Goal: Information Seeking & Learning: Learn about a topic

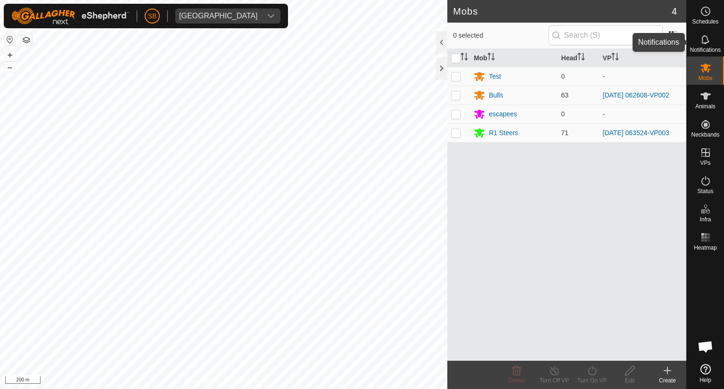
click at [704, 36] on icon at bounding box center [705, 39] width 11 height 11
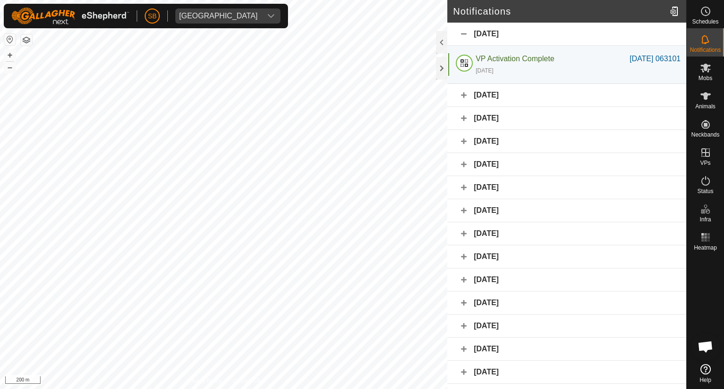
click at [466, 97] on div "[DATE]" at bounding box center [566, 95] width 239 height 23
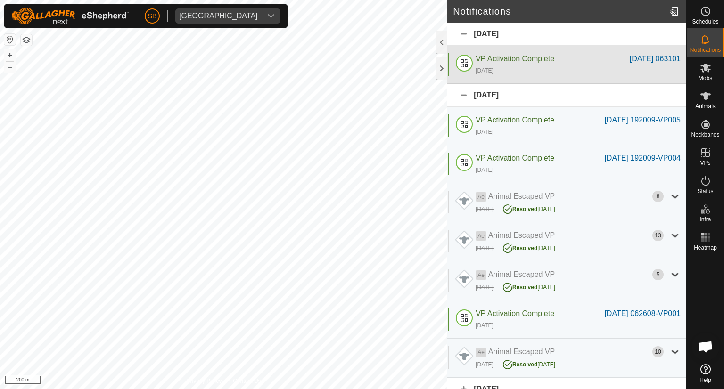
click at [479, 64] on div "VP Activation Complete" at bounding box center [553, 58] width 154 height 11
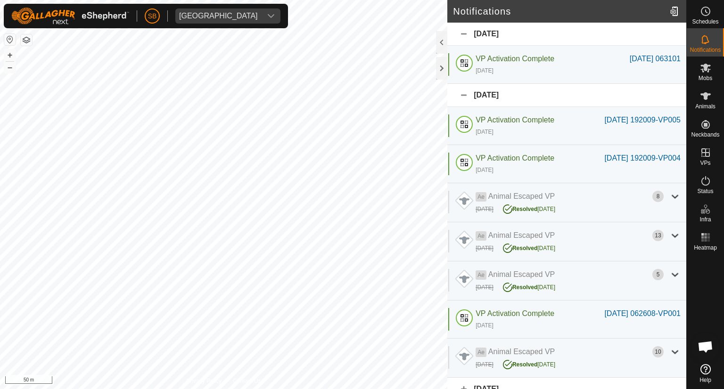
click at [491, 99] on div "[DATE]" at bounding box center [566, 95] width 239 height 23
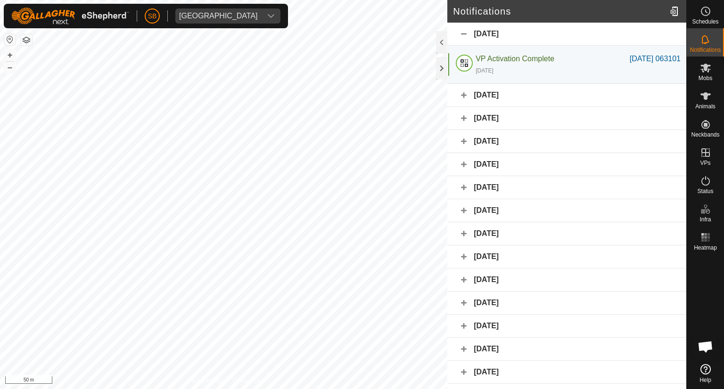
click at [466, 34] on div "[DATE]" at bounding box center [566, 34] width 239 height 23
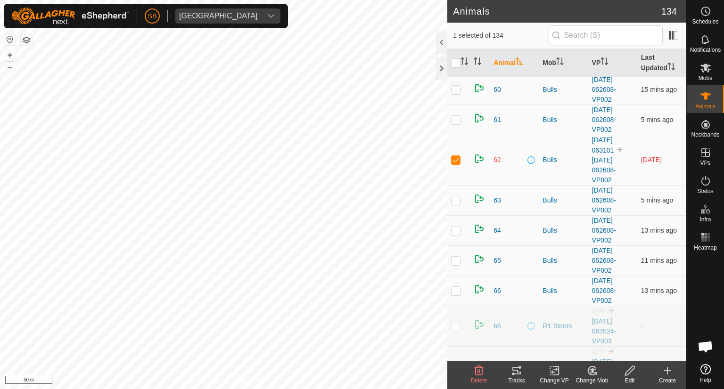
scroll to position [3213, 0]
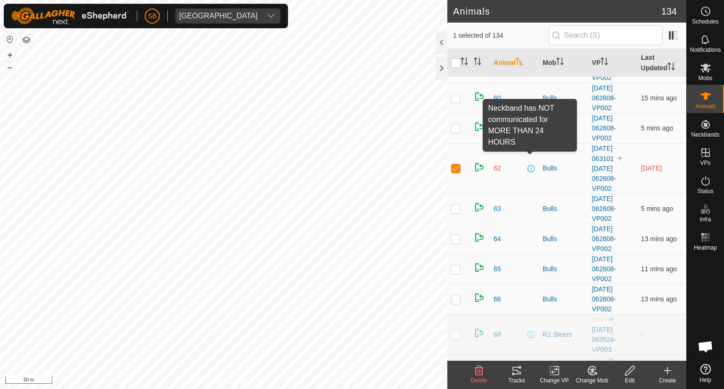
click at [530, 165] on span at bounding box center [531, 169] width 8 height 8
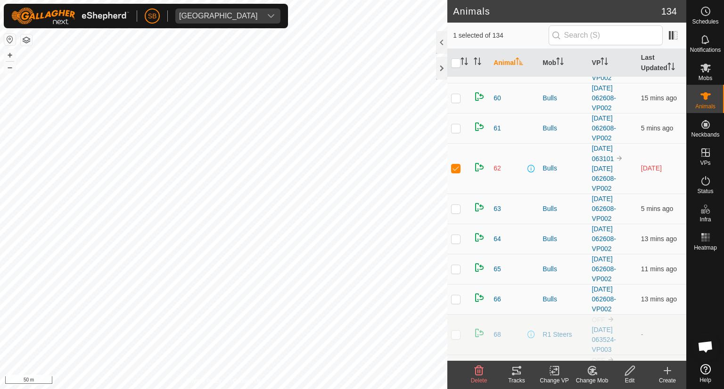
click at [530, 165] on span at bounding box center [531, 169] width 8 height 8
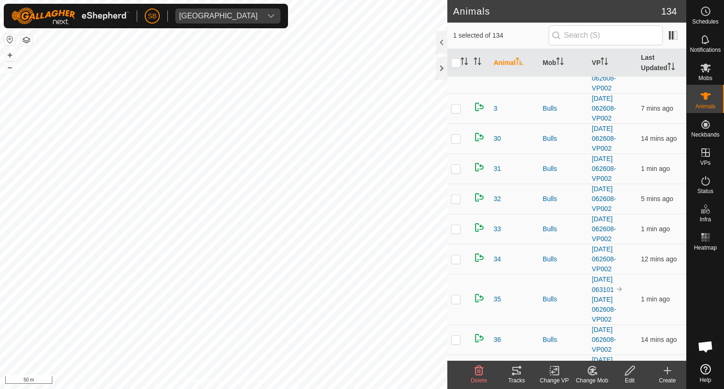
scroll to position [2002, 0]
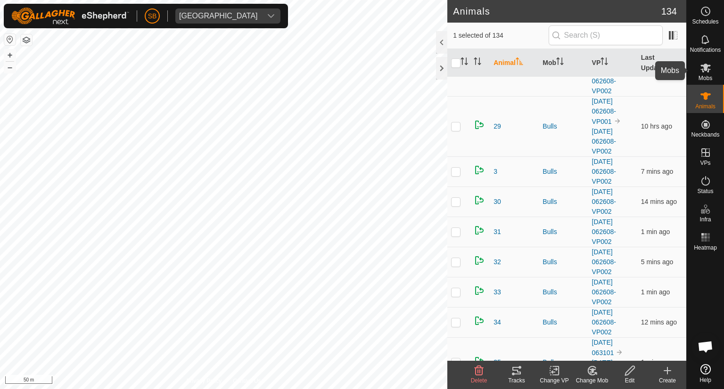
click at [709, 70] on icon at bounding box center [705, 67] width 11 height 11
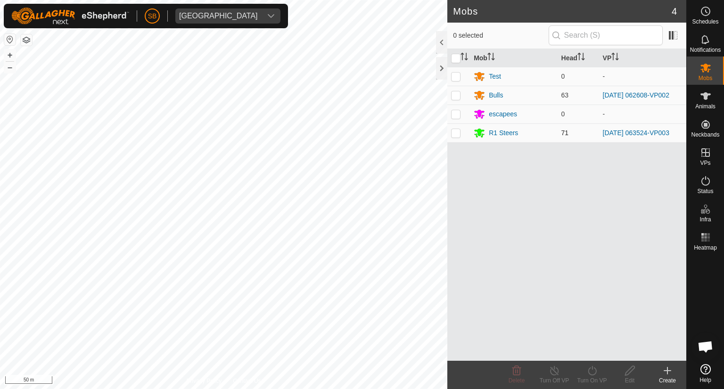
click at [456, 134] on p-checkbox at bounding box center [455, 133] width 9 height 8
click at [454, 132] on p-checkbox at bounding box center [455, 133] width 9 height 8
checkbox input "false"
click at [704, 346] on span "Open chat" at bounding box center [706, 347] width 16 height 13
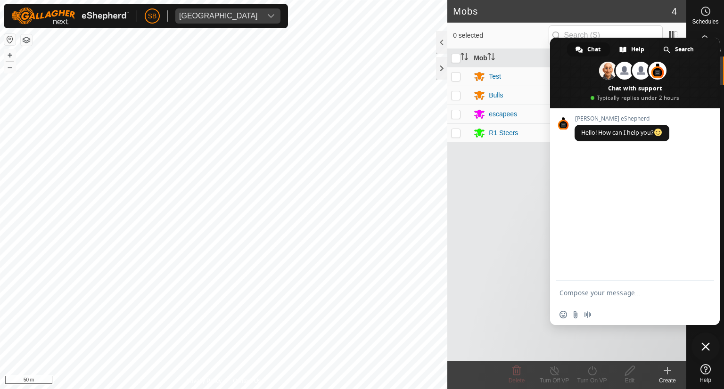
click at [707, 366] on icon at bounding box center [705, 369] width 10 height 10
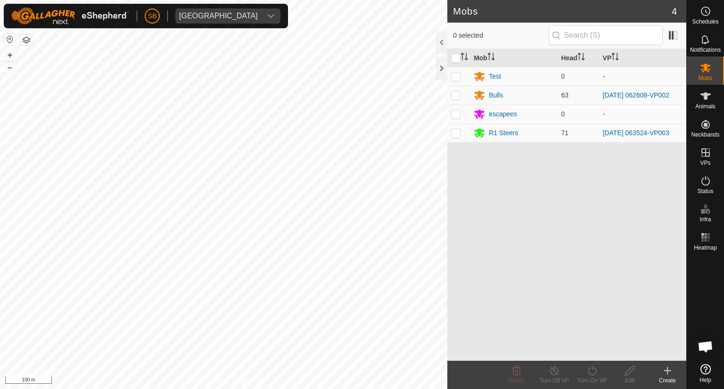
click at [706, 371] on icon at bounding box center [705, 369] width 10 height 10
